Goal: Information Seeking & Learning: Learn about a topic

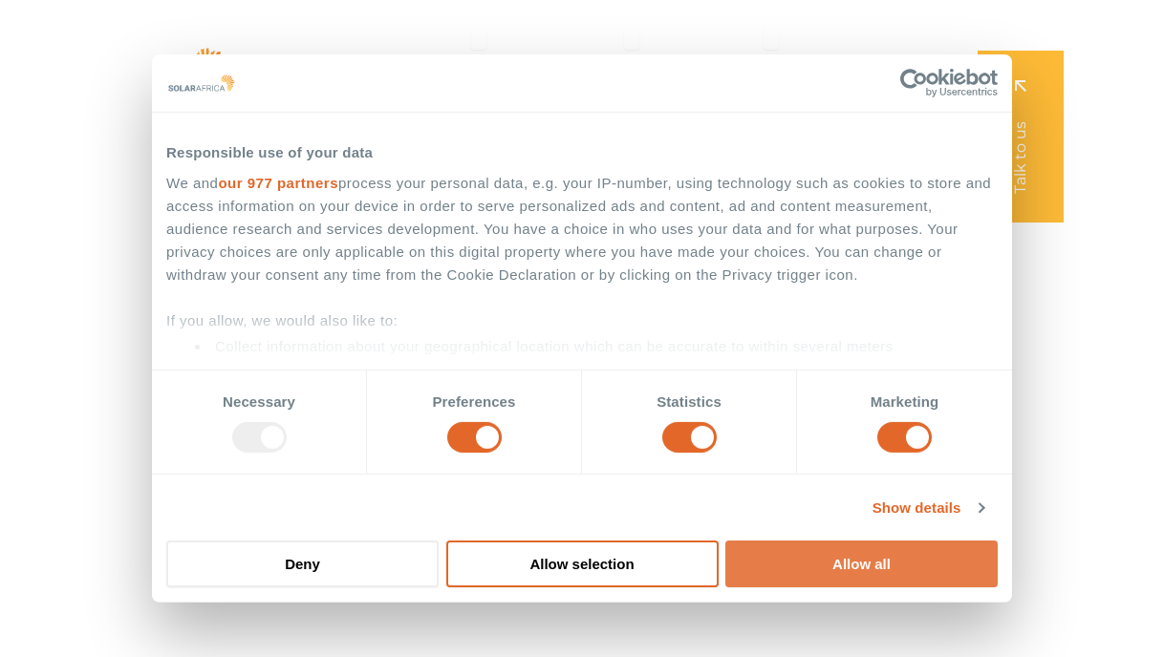
click at [783, 544] on button "Allow all" at bounding box center [861, 564] width 272 height 47
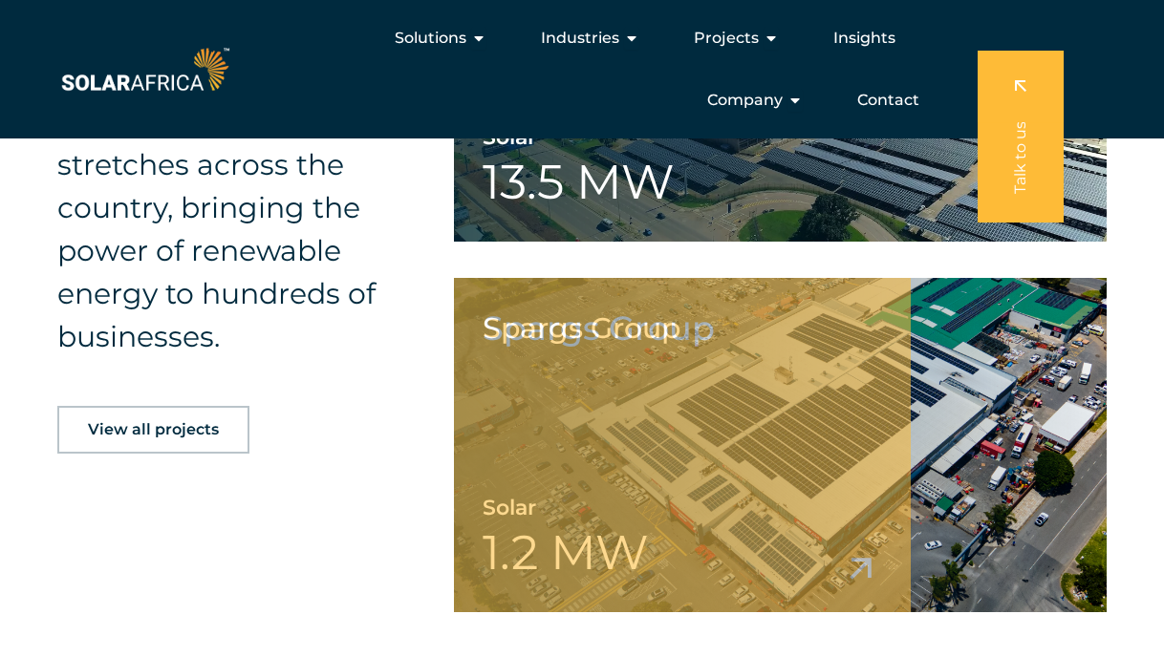
scroll to position [3936, 0]
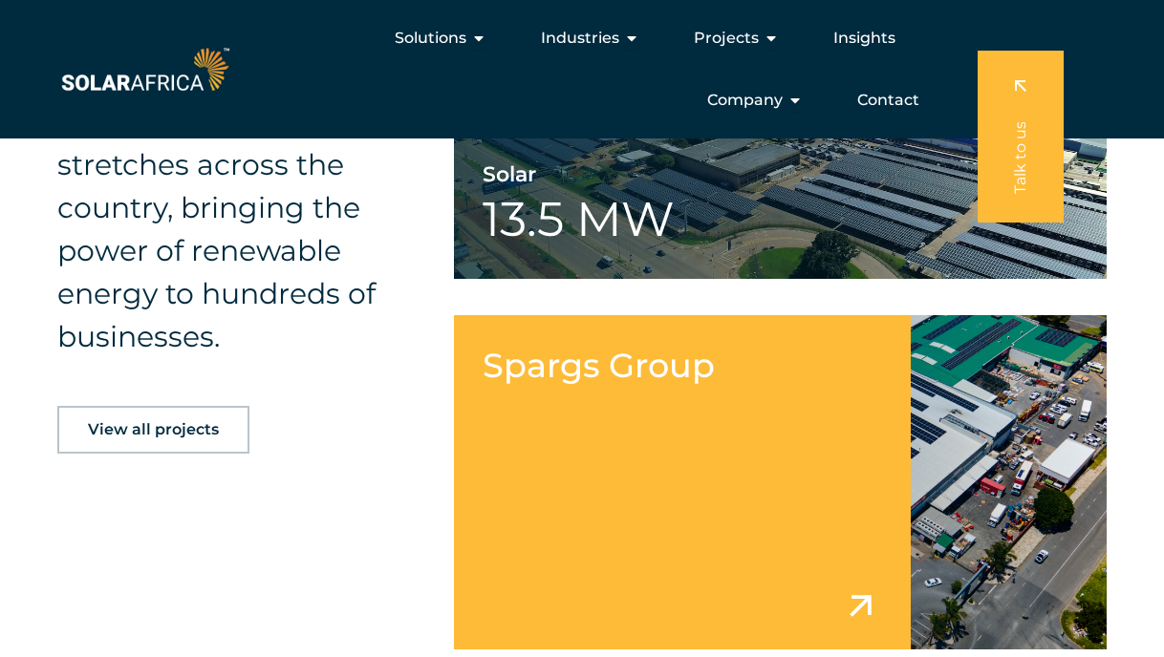
click at [594, 444] on link at bounding box center [780, 482] width 652 height 334
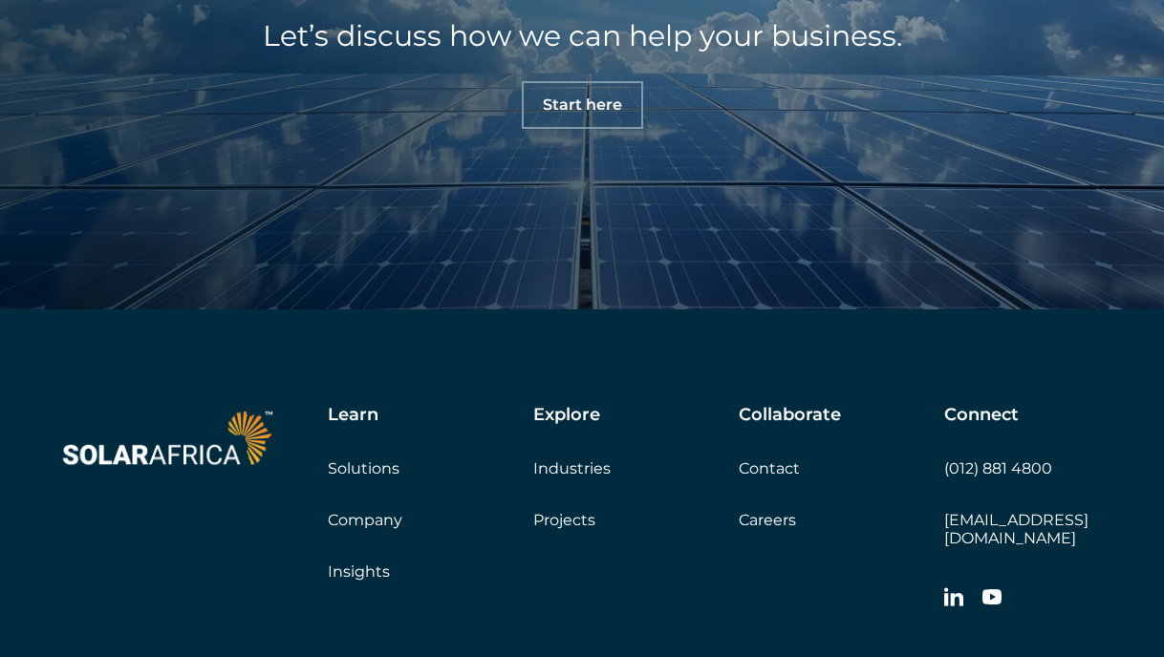
scroll to position [7681, 0]
